Goal: Task Accomplishment & Management: Use online tool/utility

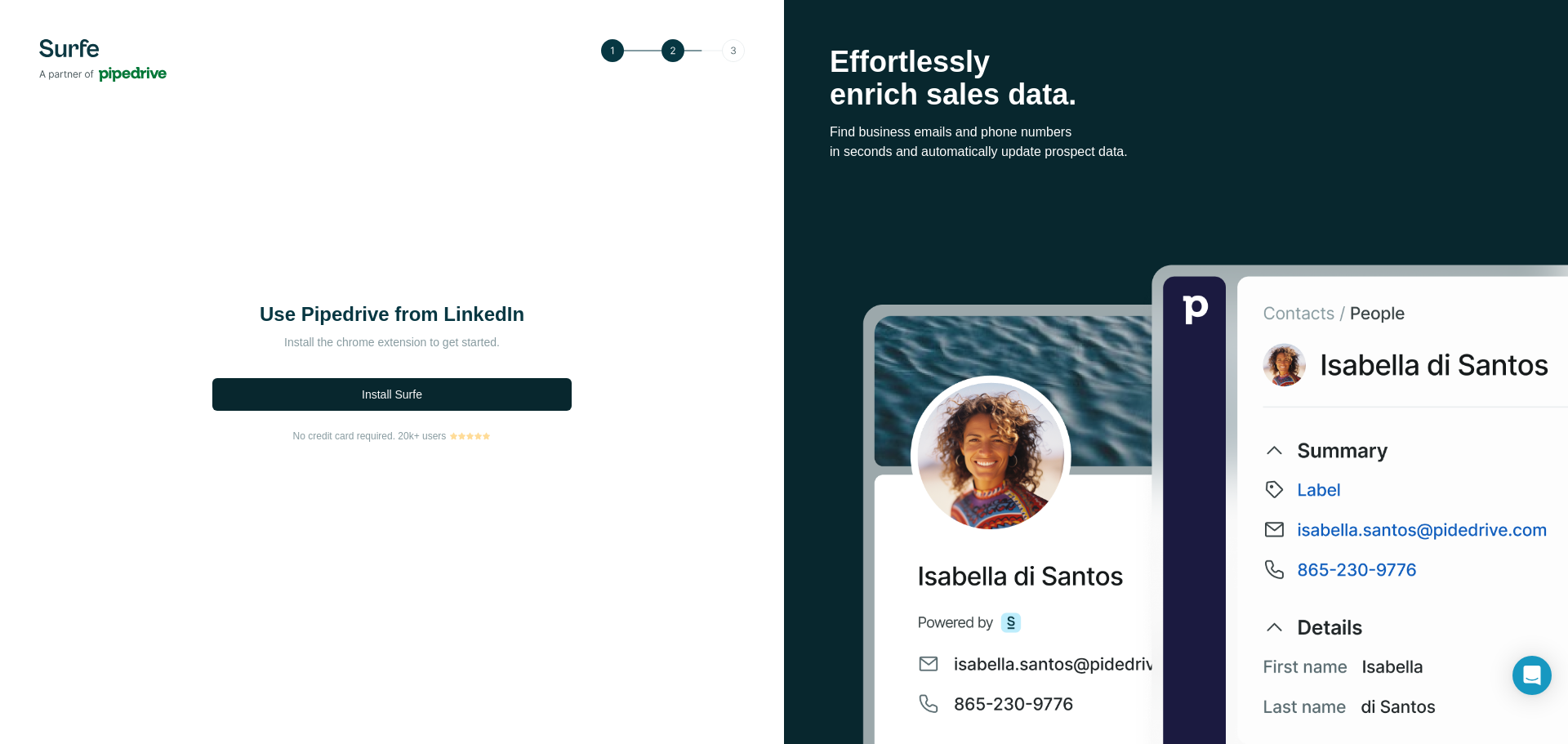
click at [375, 397] on span "Install Surfe" at bounding box center [391, 394] width 60 height 16
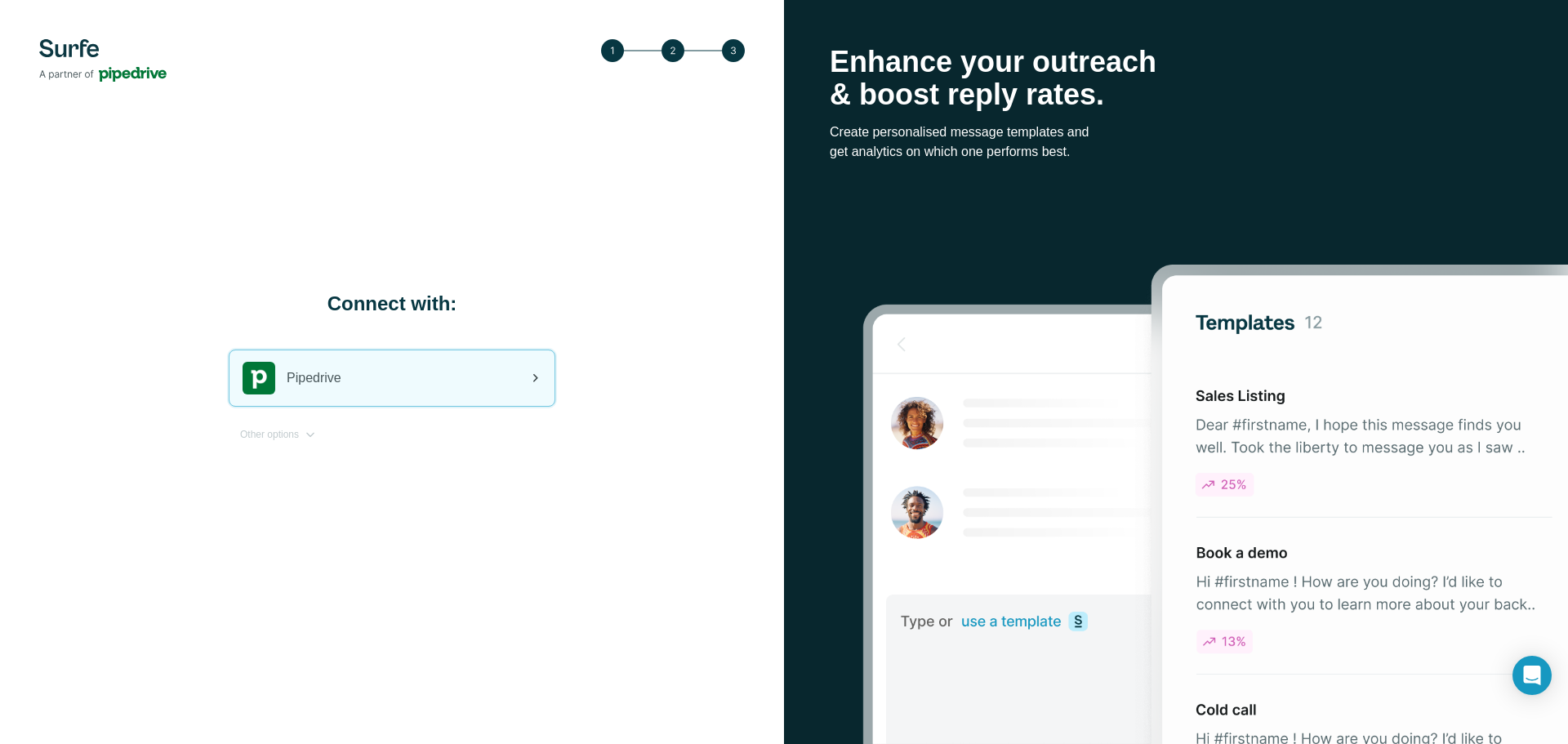
click at [484, 362] on div "Pipedrive" at bounding box center [392, 378] width 325 height 56
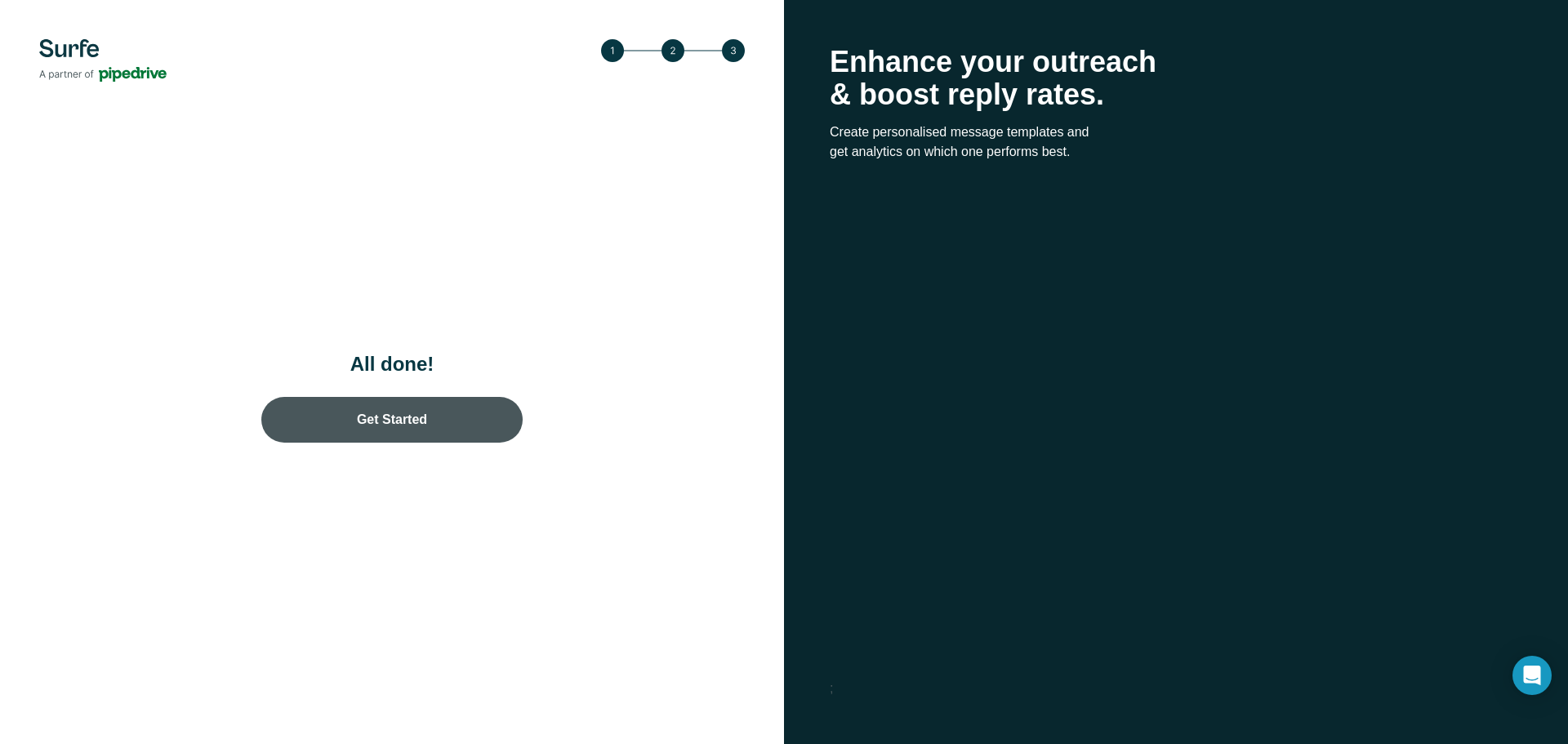
click at [420, 412] on link "Get Started" at bounding box center [391, 419] width 261 height 46
